Goal: Task Accomplishment & Management: Use online tool/utility

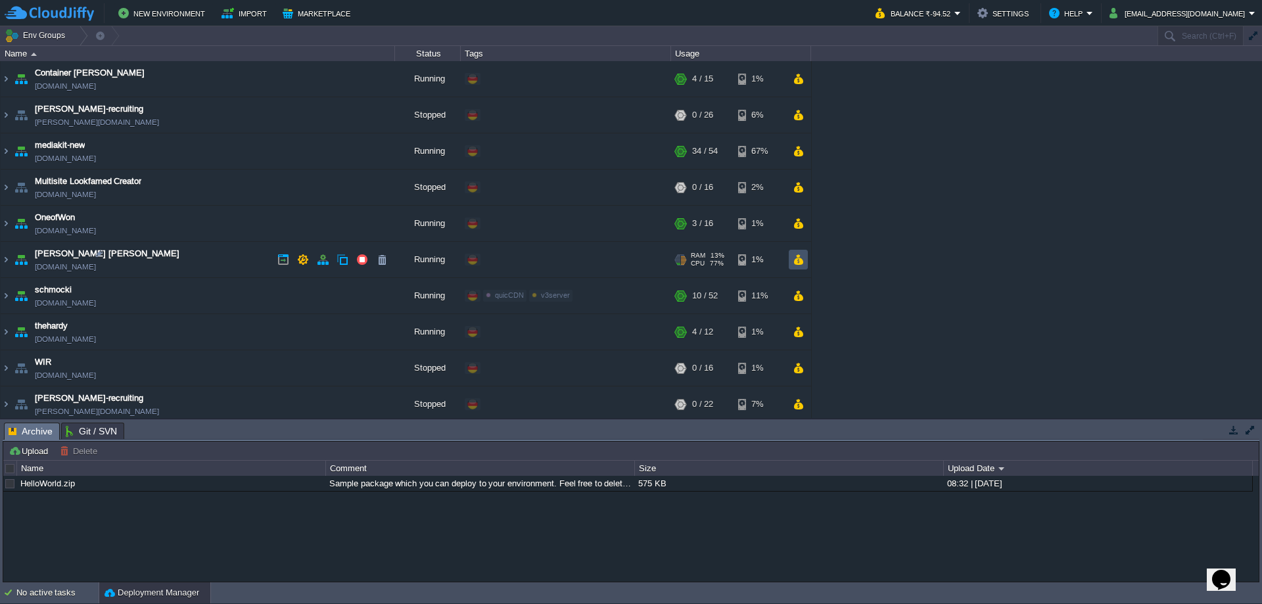
click at [794, 259] on button "button" at bounding box center [798, 260] width 11 height 12
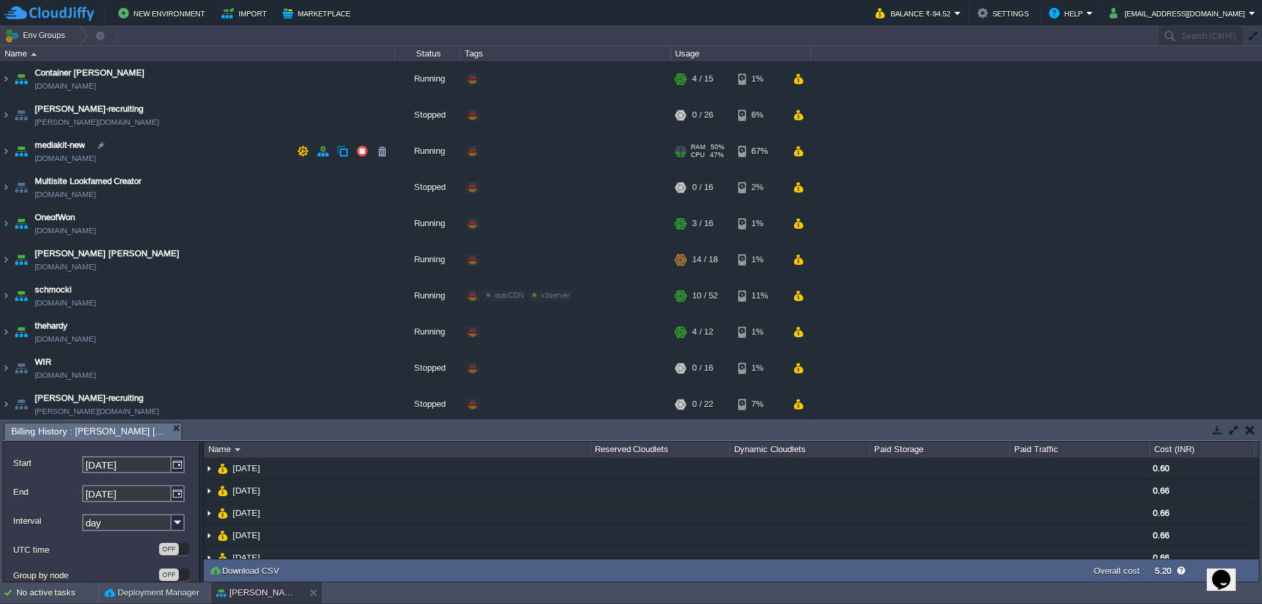
click at [598, 147] on div "+ Add to Env Group" at bounding box center [566, 151] width 206 height 37
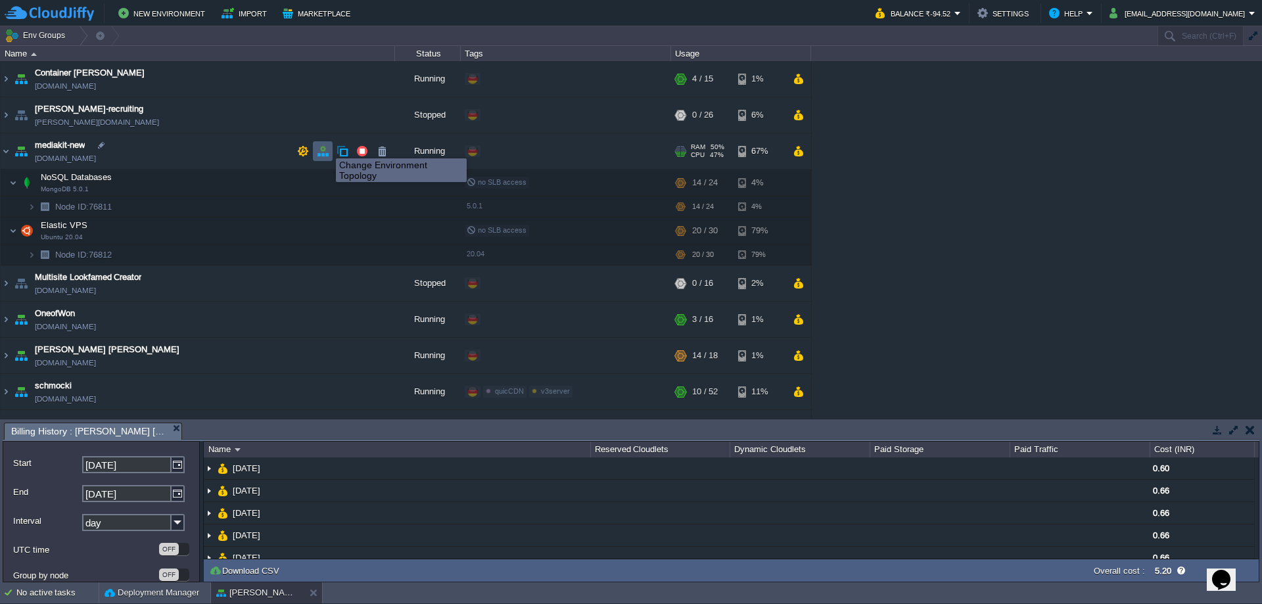
click at [324, 147] on button "button" at bounding box center [323, 151] width 12 height 12
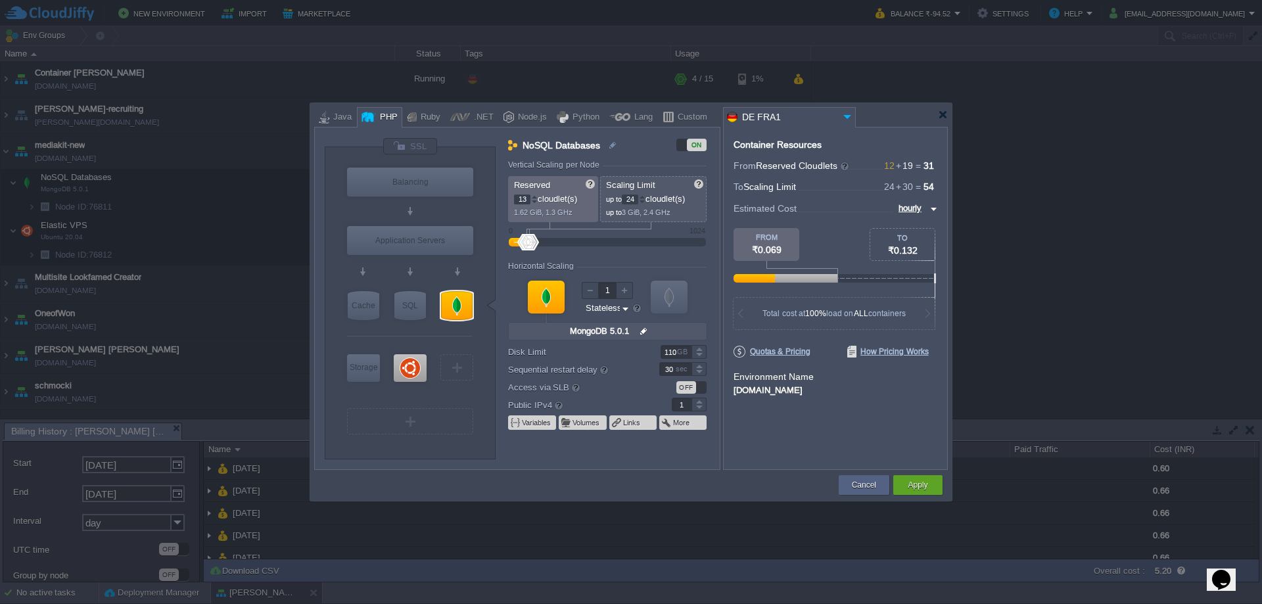
click at [536, 197] on div at bounding box center [534, 197] width 7 height 5
type input "14"
click at [536, 197] on div at bounding box center [534, 197] width 7 height 5
type input "Ubuntu 20.04"
click at [413, 363] on div at bounding box center [410, 368] width 33 height 28
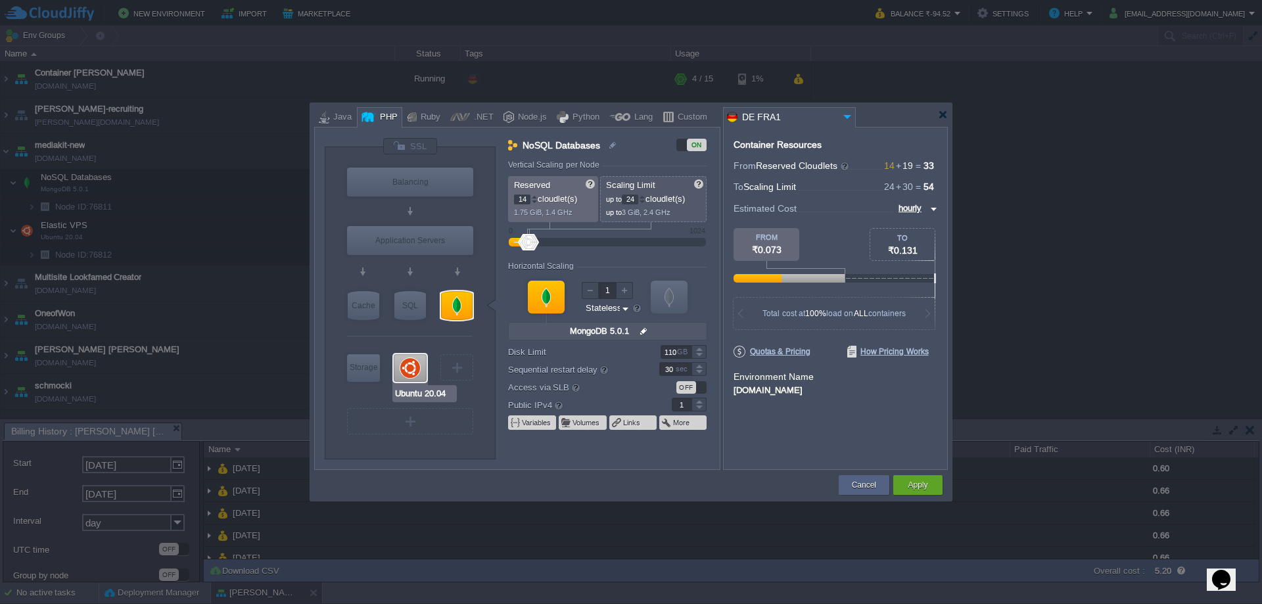
type input "Elastic VPS"
type input "19"
type input "30"
type input "Ubuntu 20.04"
type input "null"
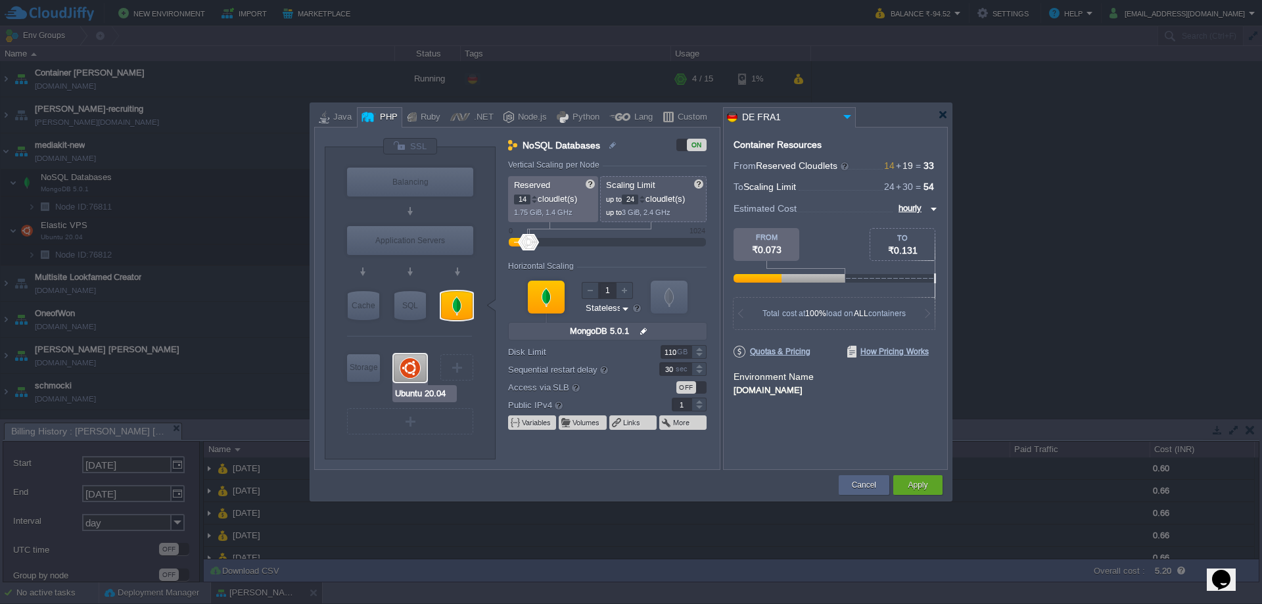
type input "20.04"
type input "Stateful"
type input "600"
type input "MongoDB 5.0.1"
type input "20"
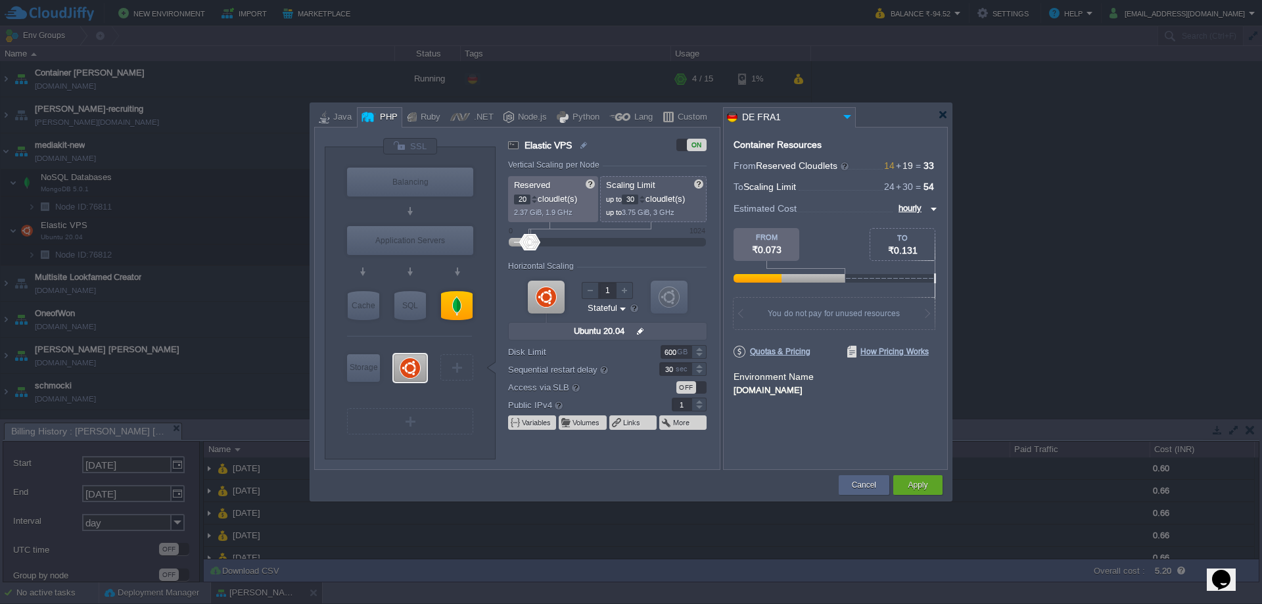
click at [534, 197] on div at bounding box center [534, 197] width 7 height 5
click at [928, 482] on div "Apply" at bounding box center [918, 485] width 30 height 20
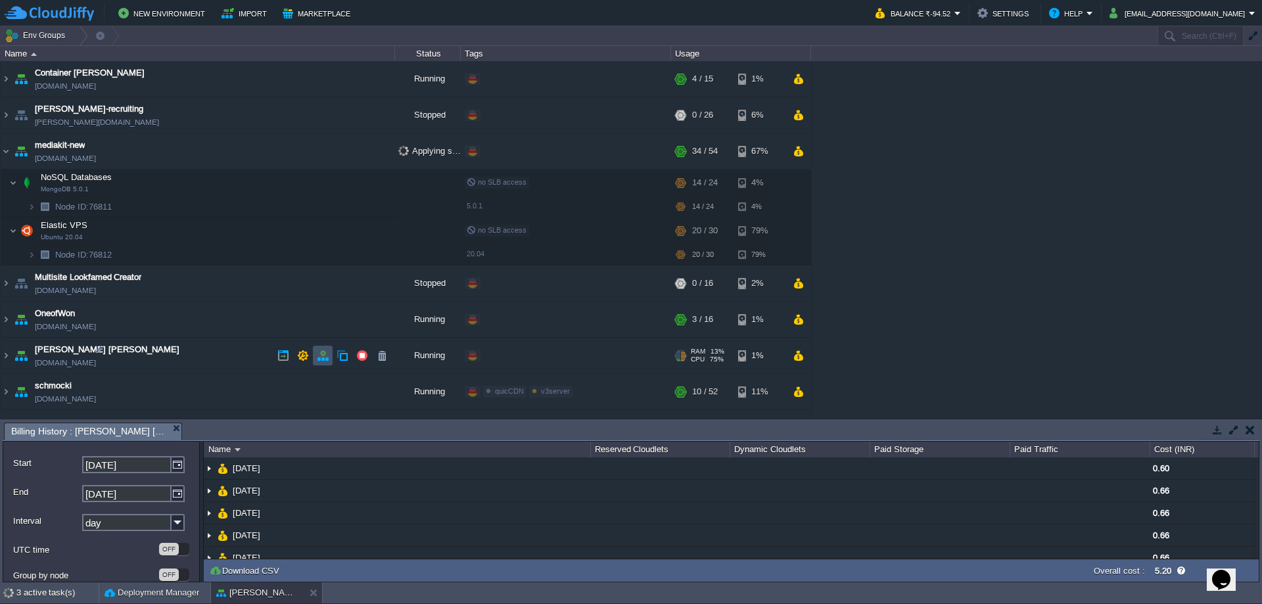
click at [324, 358] on button "button" at bounding box center [323, 356] width 12 height 12
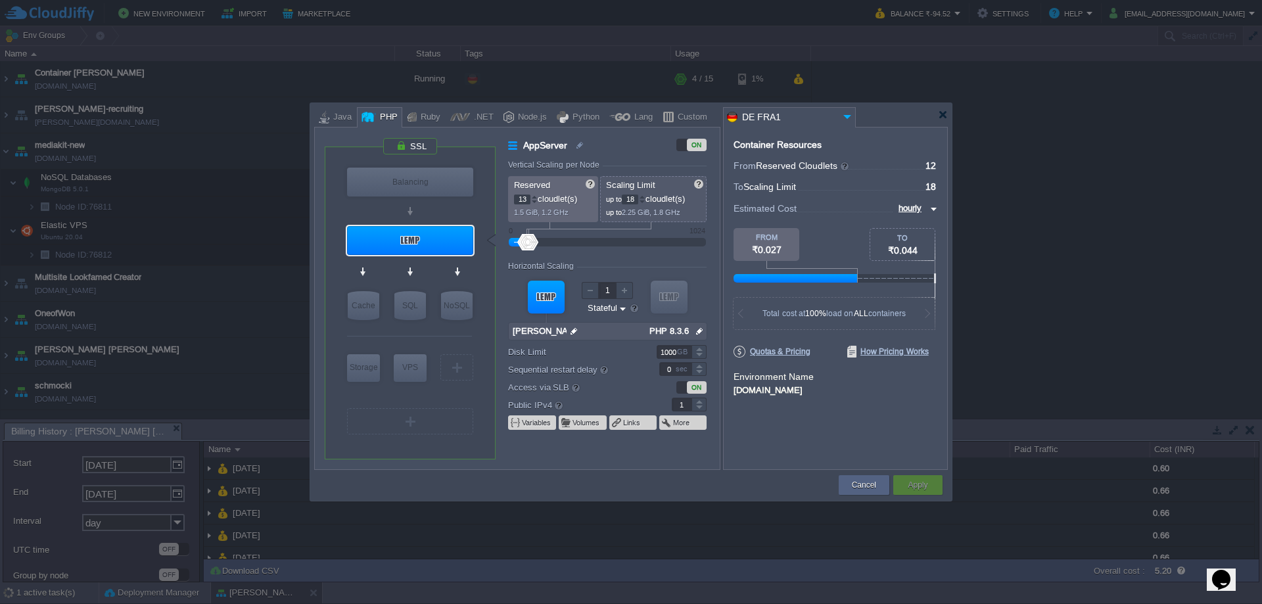
click at [534, 196] on div at bounding box center [534, 197] width 7 height 5
type input "14"
click at [534, 196] on div at bounding box center [534, 197] width 7 height 5
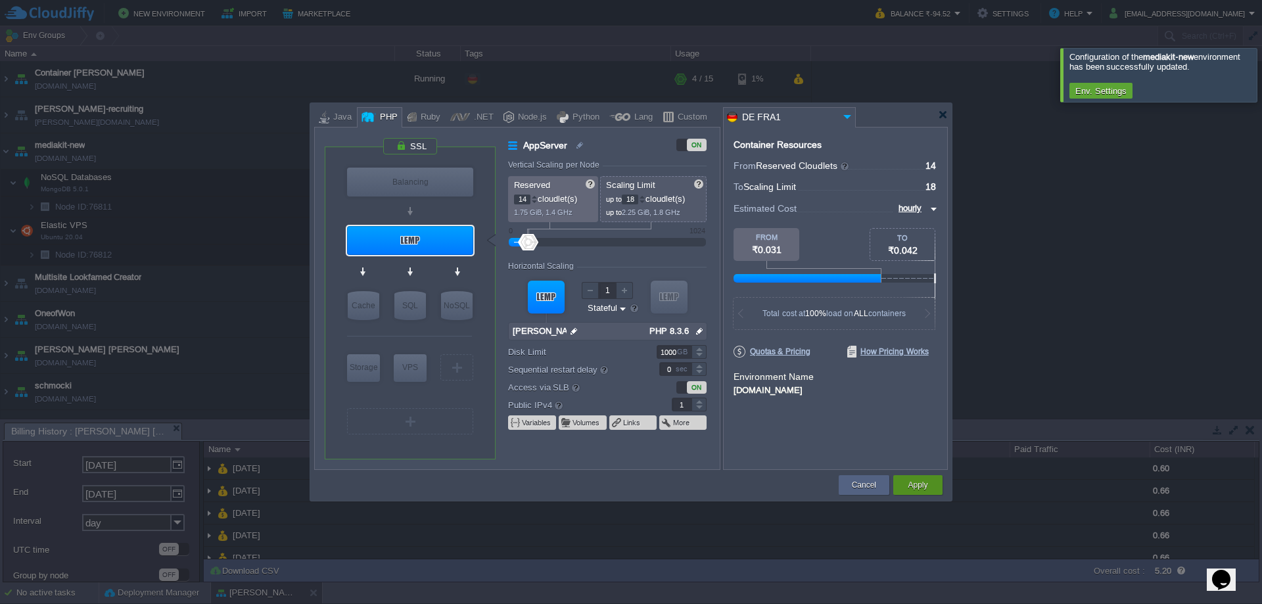
click at [926, 479] on button "Apply" at bounding box center [918, 484] width 20 height 13
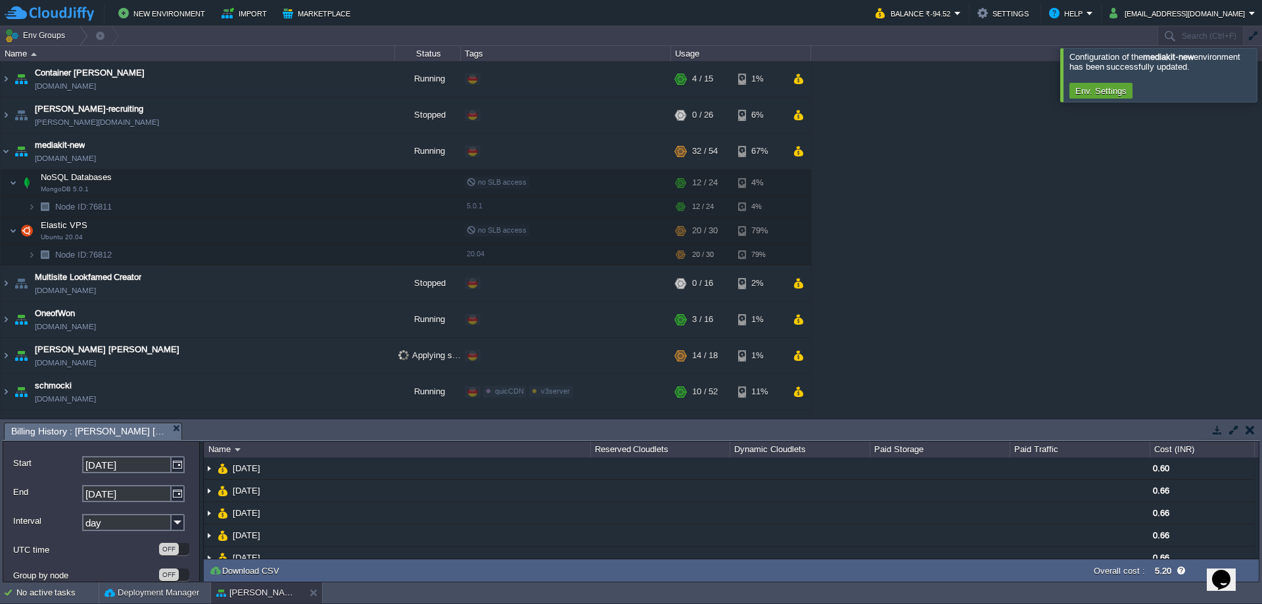
scroll to position [173, 0]
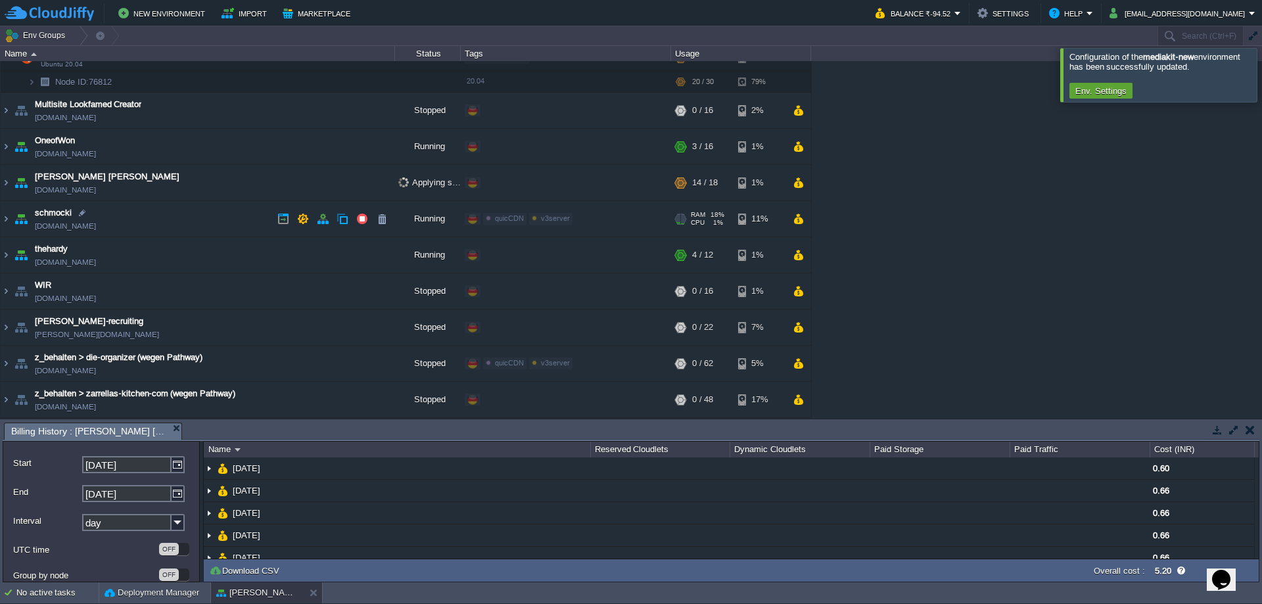
click at [244, 218] on td "schmocki [DOMAIN_NAME]" at bounding box center [198, 219] width 394 height 36
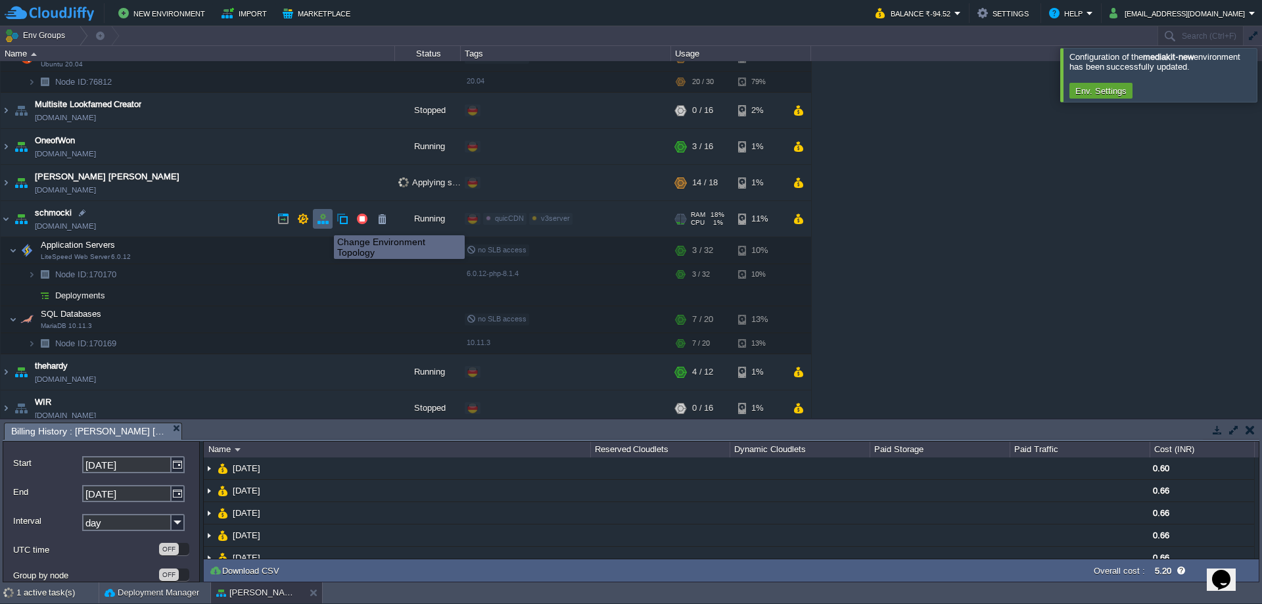
click at [324, 223] on button "button" at bounding box center [323, 219] width 12 height 12
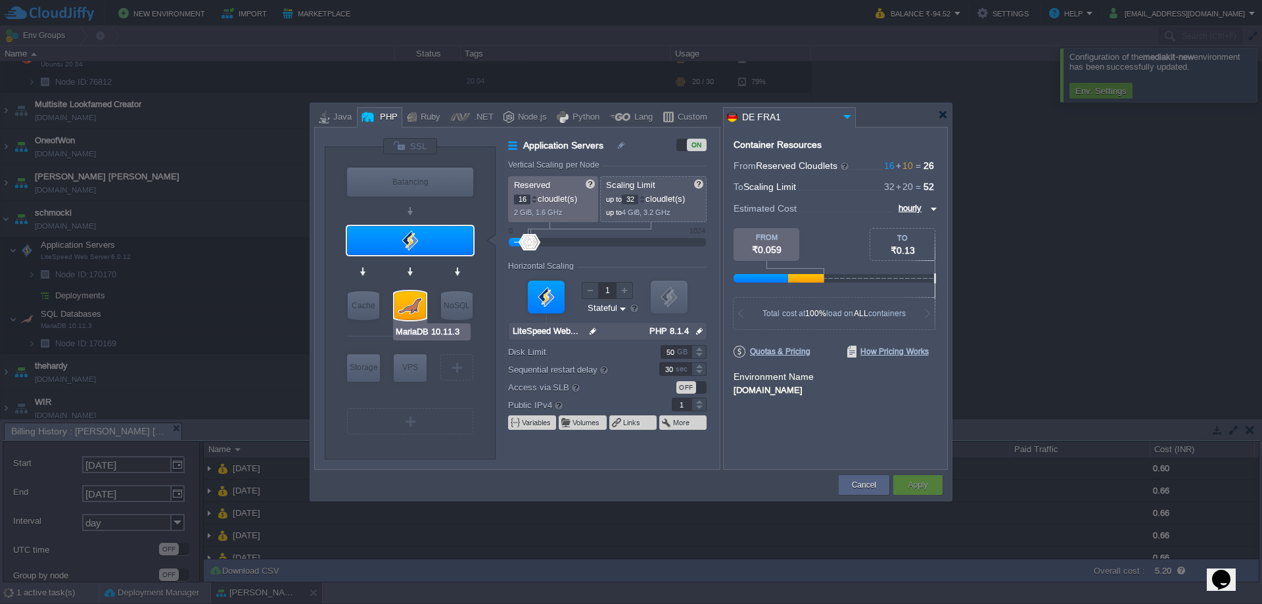
click at [412, 300] on div at bounding box center [410, 305] width 32 height 29
type input "SQL Databases"
type input "10"
type input "20"
type input "MariaDB 10.11.3"
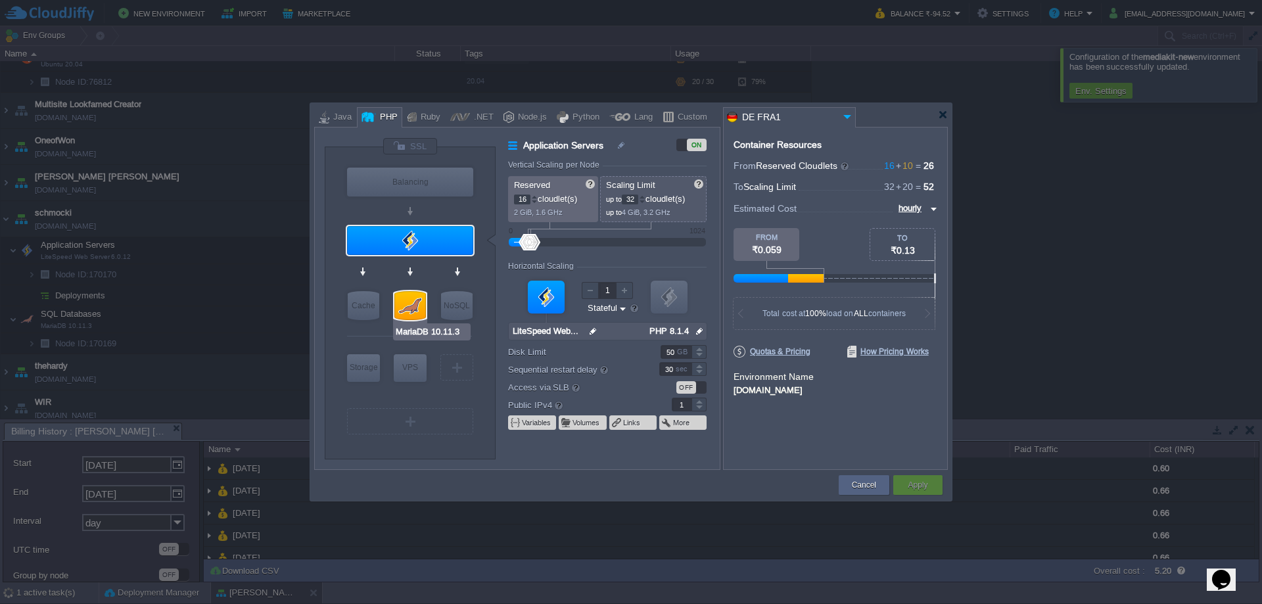
type input "null"
type input "10.11.3"
type input "Stateless"
type input "20"
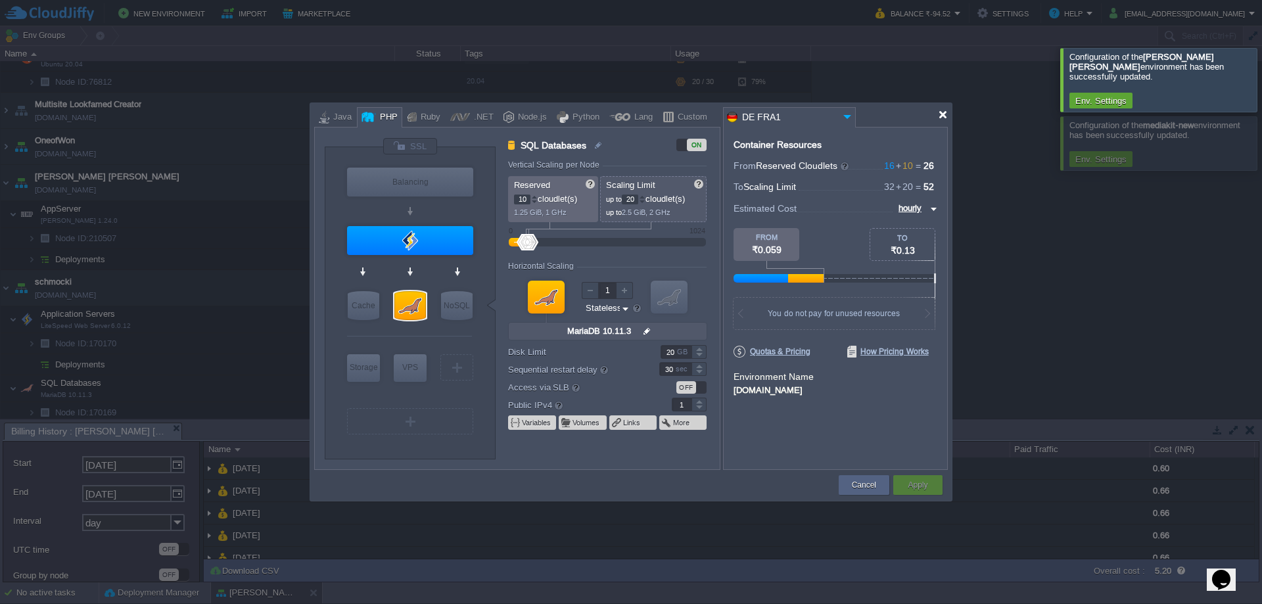
click at [940, 111] on div at bounding box center [943, 115] width 10 height 10
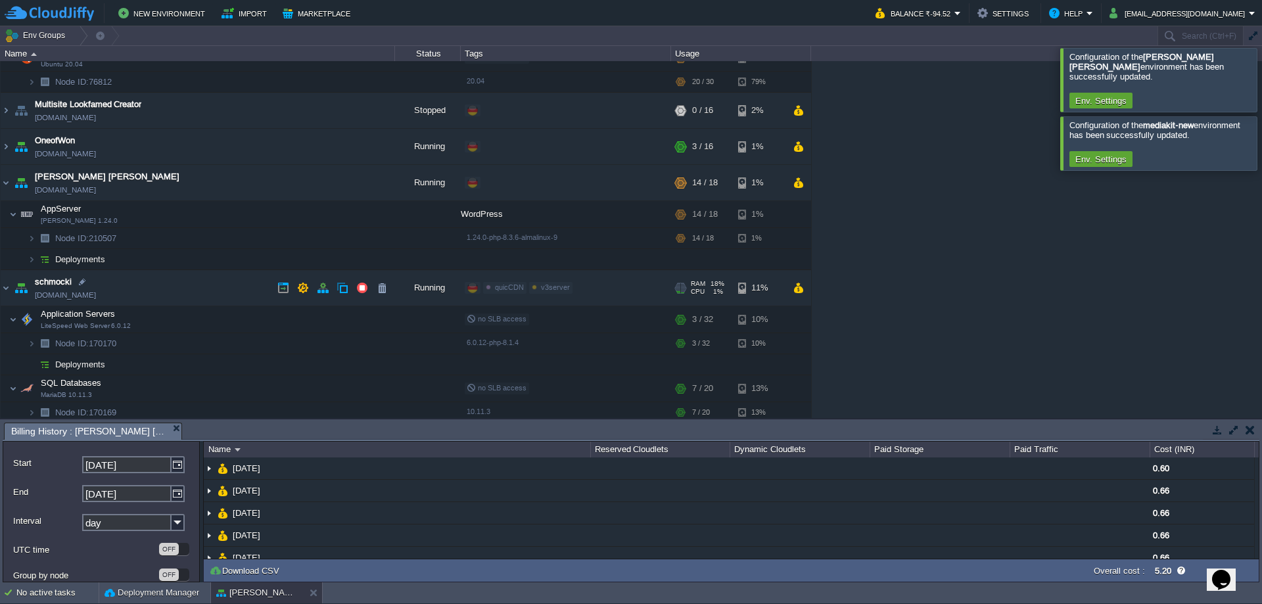
click at [635, 291] on div "quicCDN v3server Edit" at bounding box center [566, 288] width 206 height 37
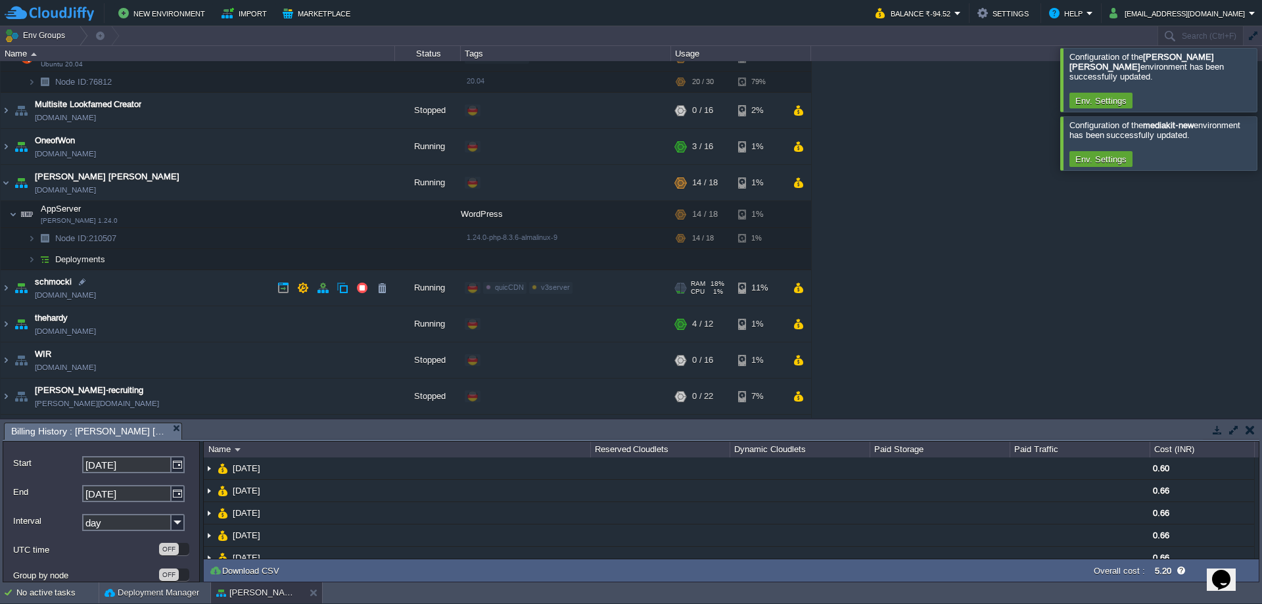
scroll to position [0, 0]
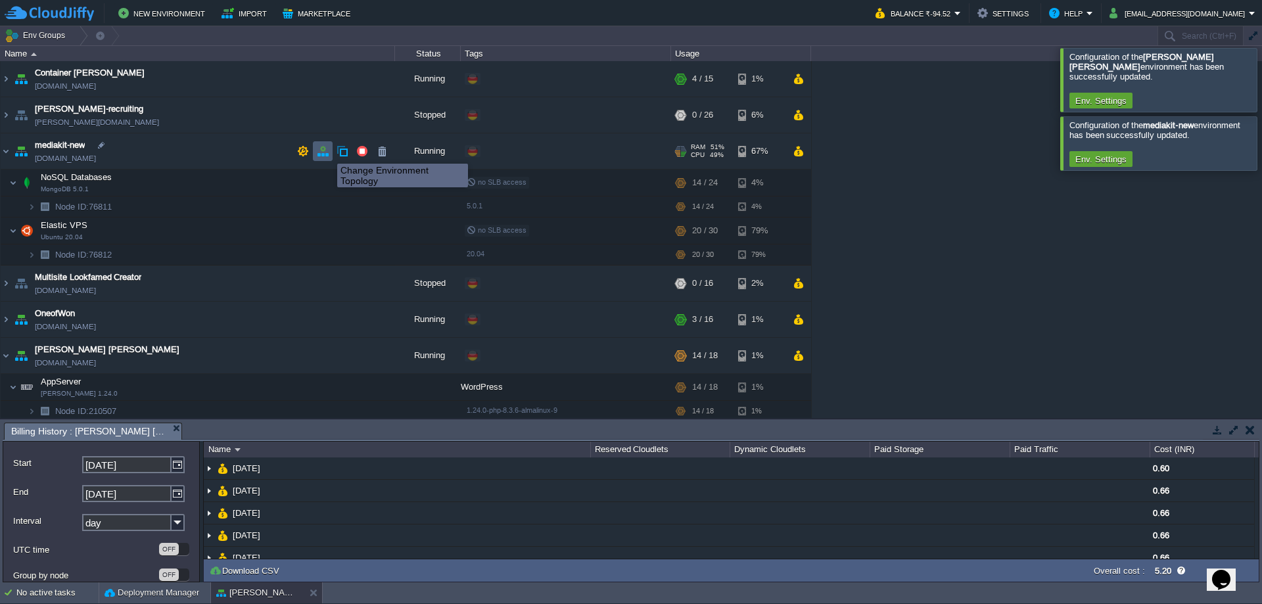
click at [321, 151] on button "button" at bounding box center [323, 151] width 12 height 12
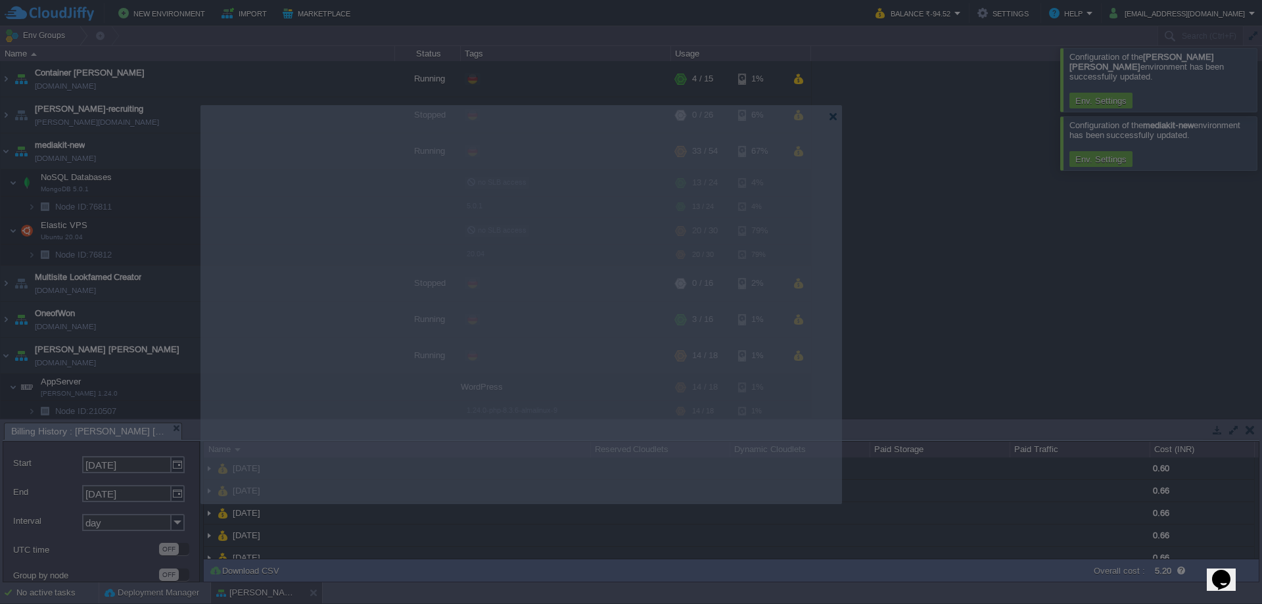
drag, startPoint x: 899, startPoint y: 114, endPoint x: 789, endPoint y: 116, distance: 109.8
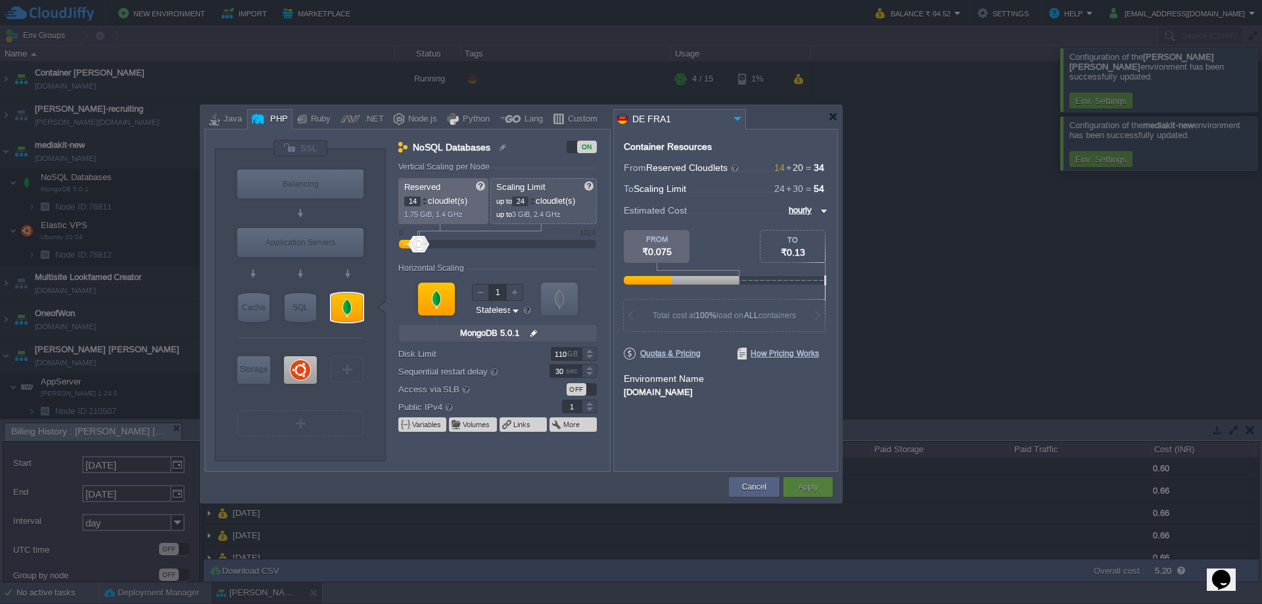
type input "15"
click at [426, 198] on div at bounding box center [424, 198] width 7 height 5
type input "Ubuntu 20.04"
click at [298, 367] on div at bounding box center [300, 370] width 33 height 28
type input "Elastic VPS"
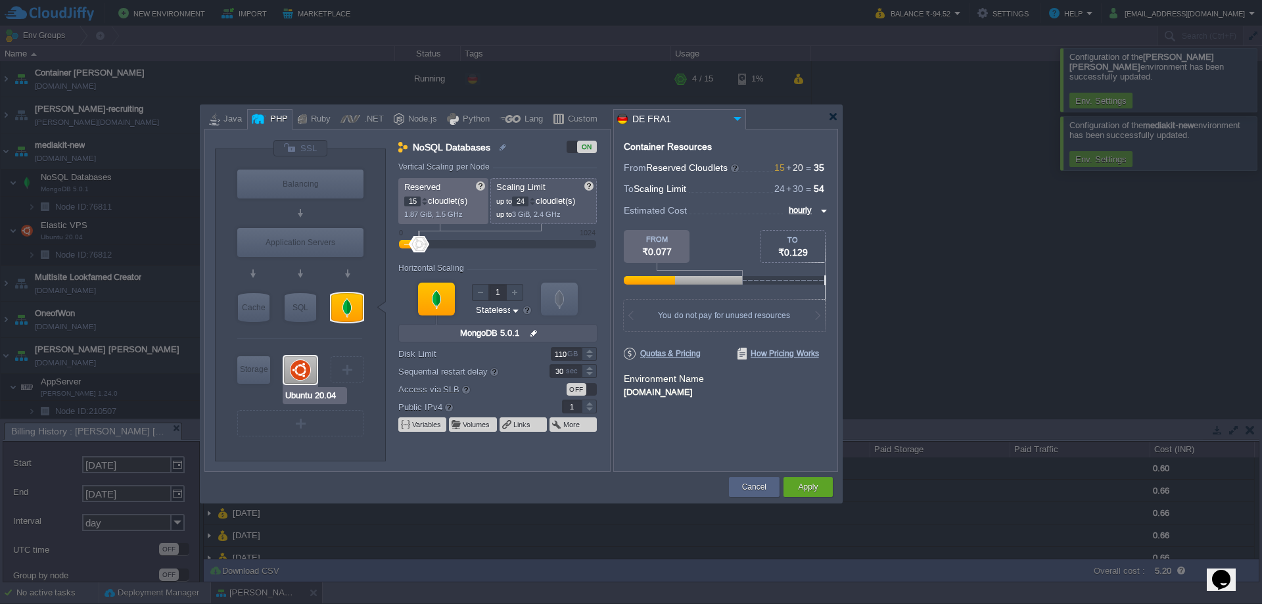
type input "20"
type input "30"
type input "Ubuntu 20.04"
type input "null"
type input "20.04"
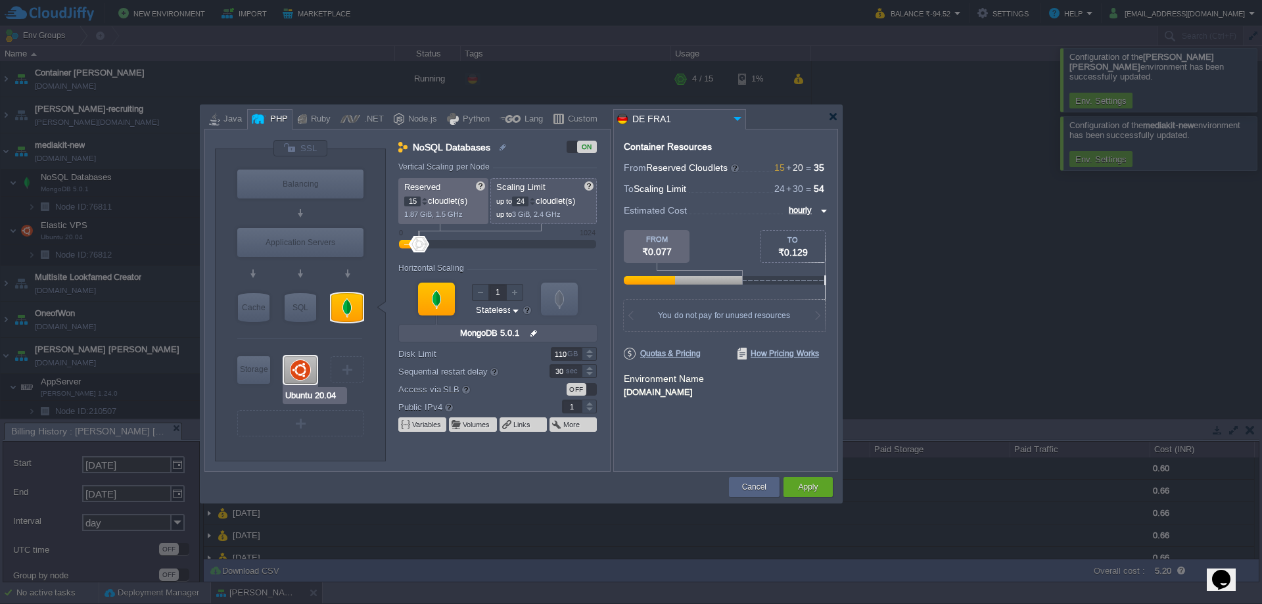
type input "Stateful"
type input "600"
type input "21"
click at [424, 200] on div at bounding box center [424, 198] width 7 height 5
click at [824, 488] on div "Apply" at bounding box center [807, 487] width 49 height 20
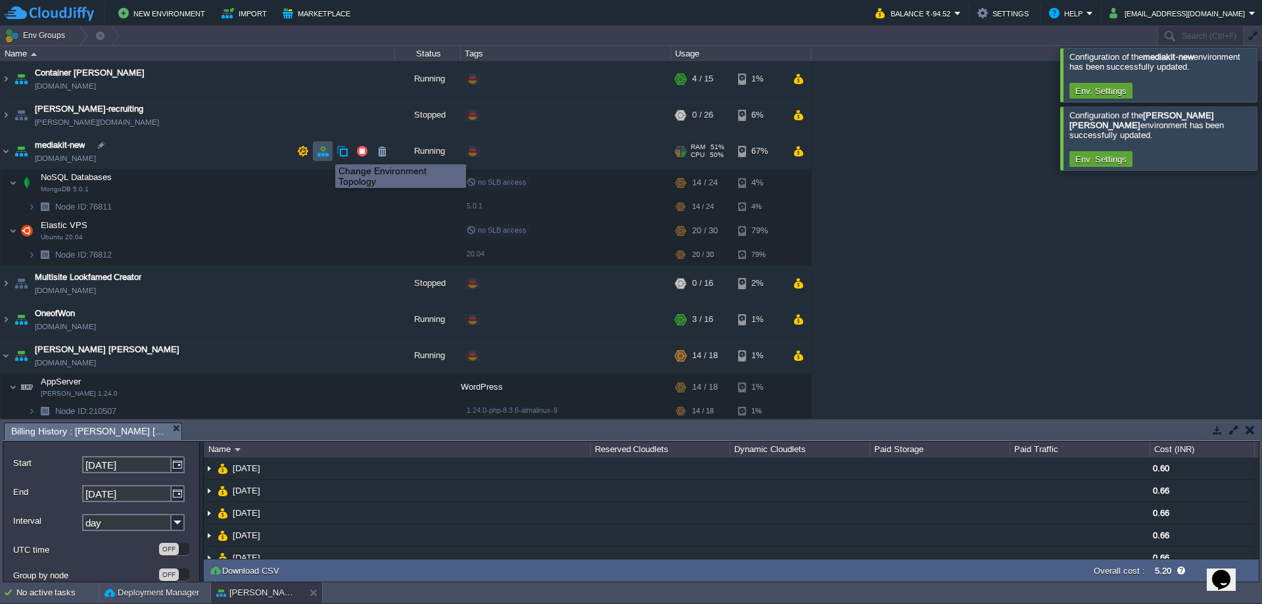
click at [325, 152] on button "button" at bounding box center [323, 151] width 12 height 12
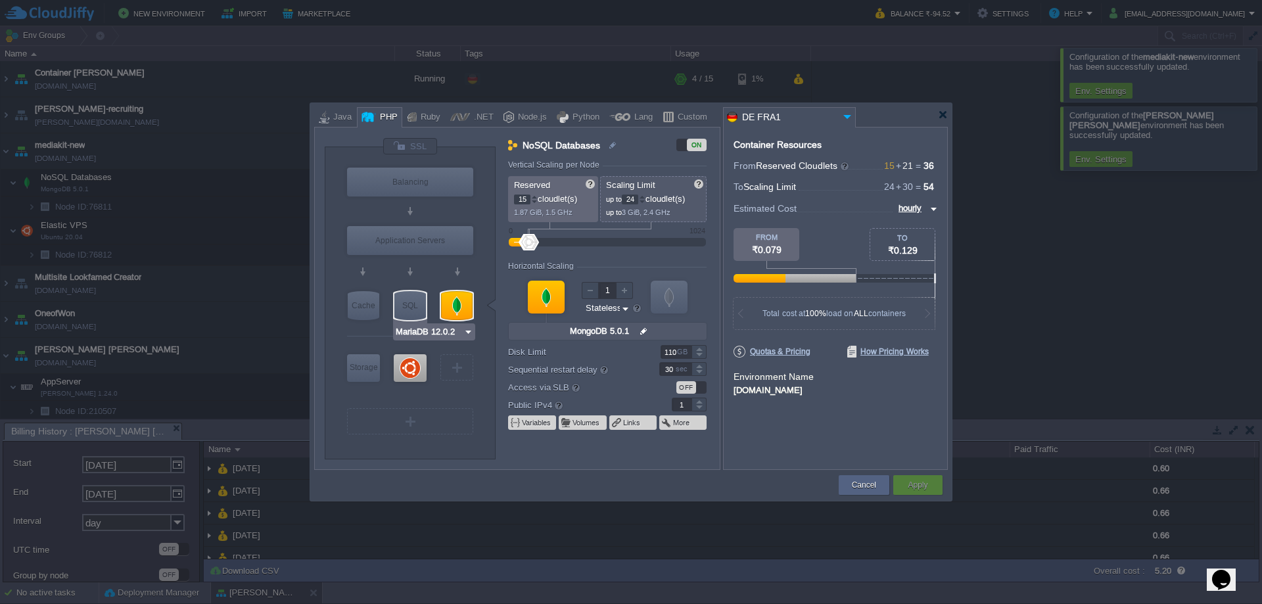
type input "Ubuntu 20.04"
click at [407, 361] on div at bounding box center [410, 368] width 33 height 28
type input "Elastic VPS"
type input "21"
type input "30"
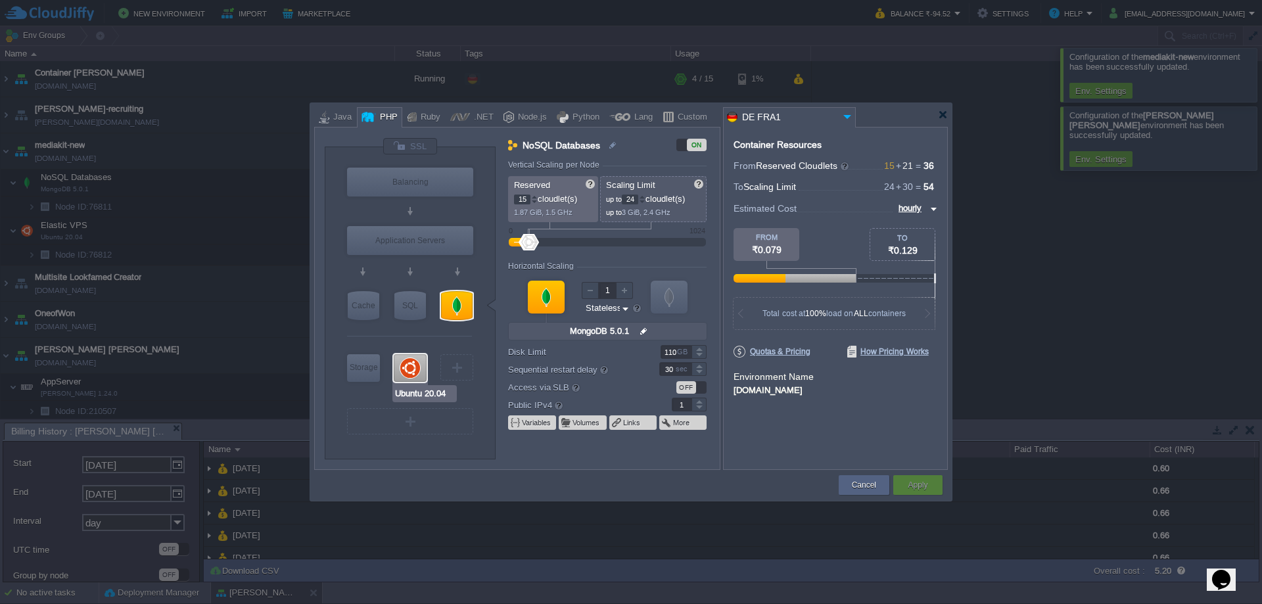
type input "Ubuntu 20.04"
type input "null"
type input "20.04"
type input "Stateful"
type input "600"
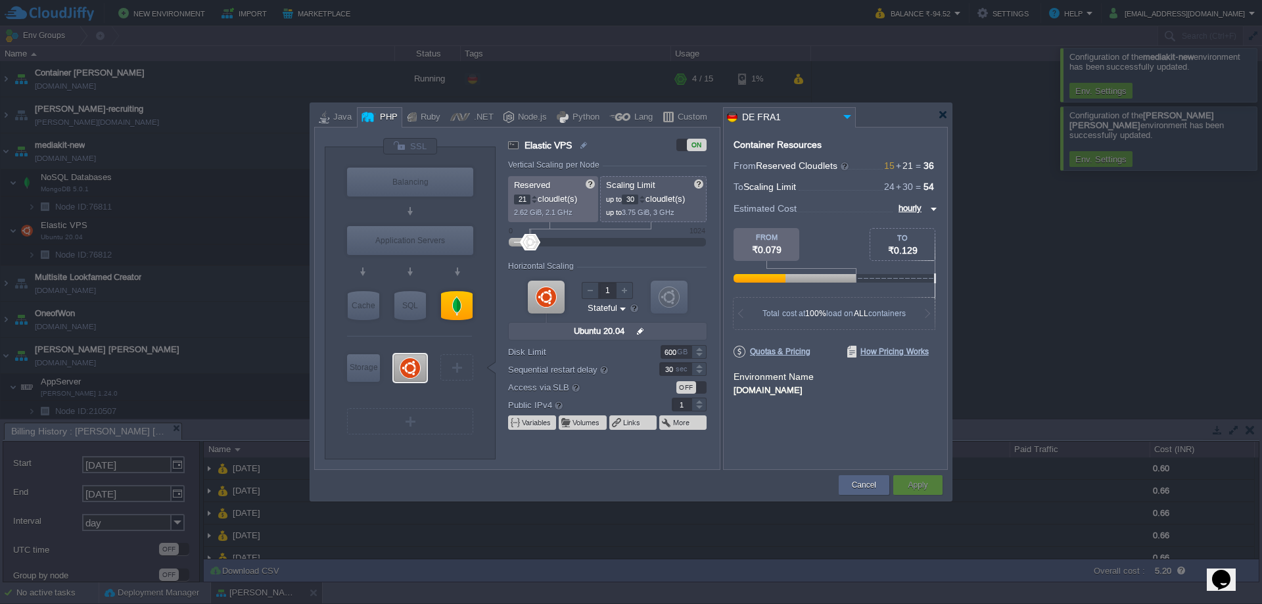
type input "22"
click at [537, 195] on div at bounding box center [534, 197] width 7 height 5
click at [645, 201] on div at bounding box center [642, 202] width 7 height 5
type input "28"
click at [645, 201] on div at bounding box center [642, 202] width 7 height 5
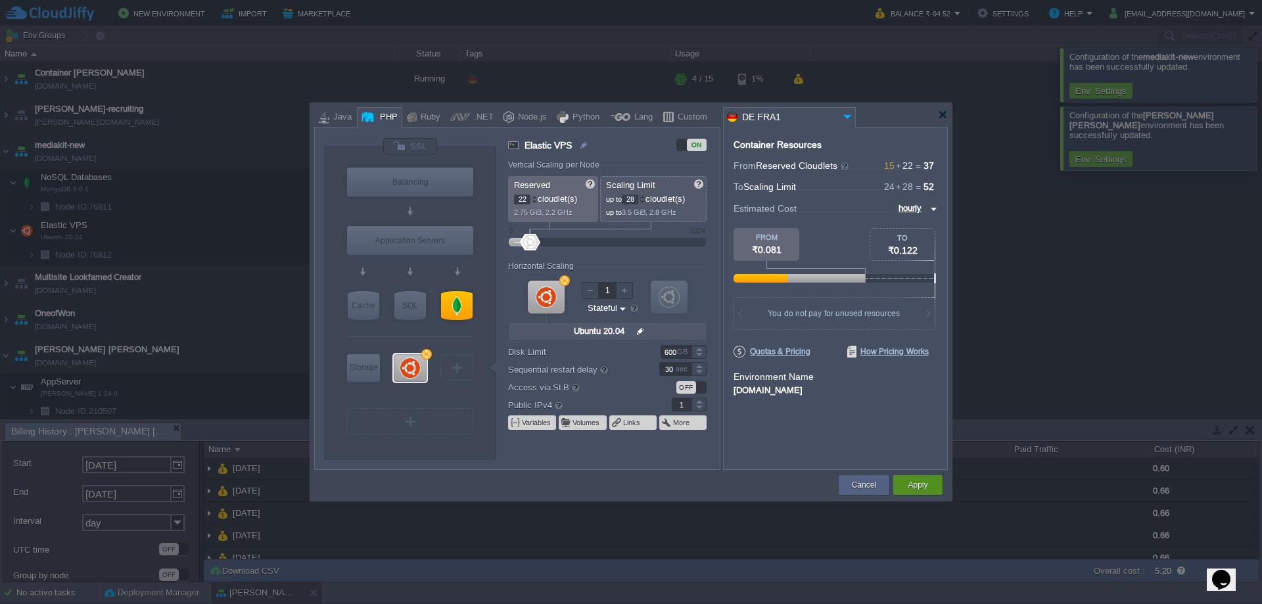
click at [921, 486] on button "Apply" at bounding box center [918, 484] width 20 height 13
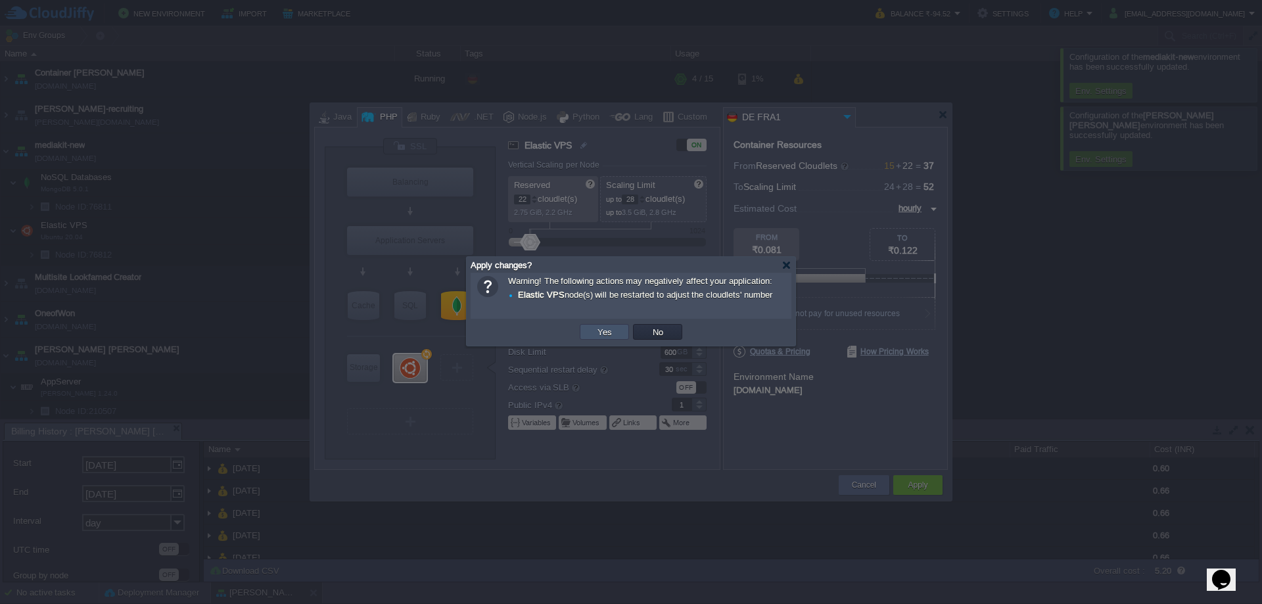
click at [601, 338] on button "Yes" at bounding box center [604, 332] width 22 height 12
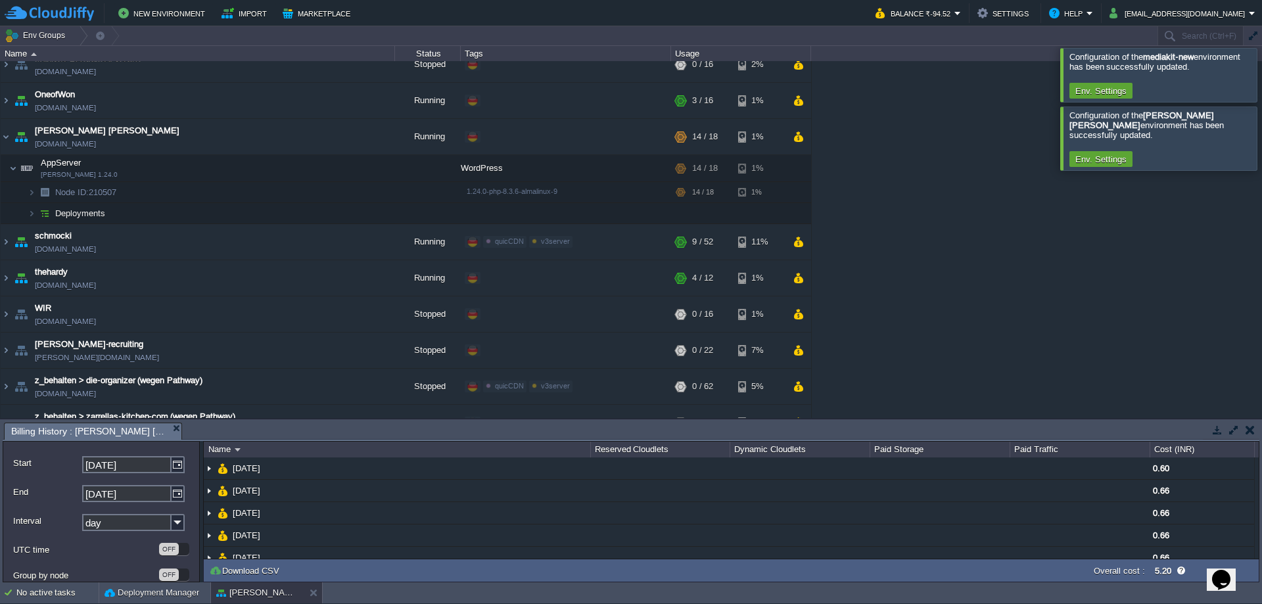
scroll to position [242, 0]
